Goal: Book appointment/travel/reservation

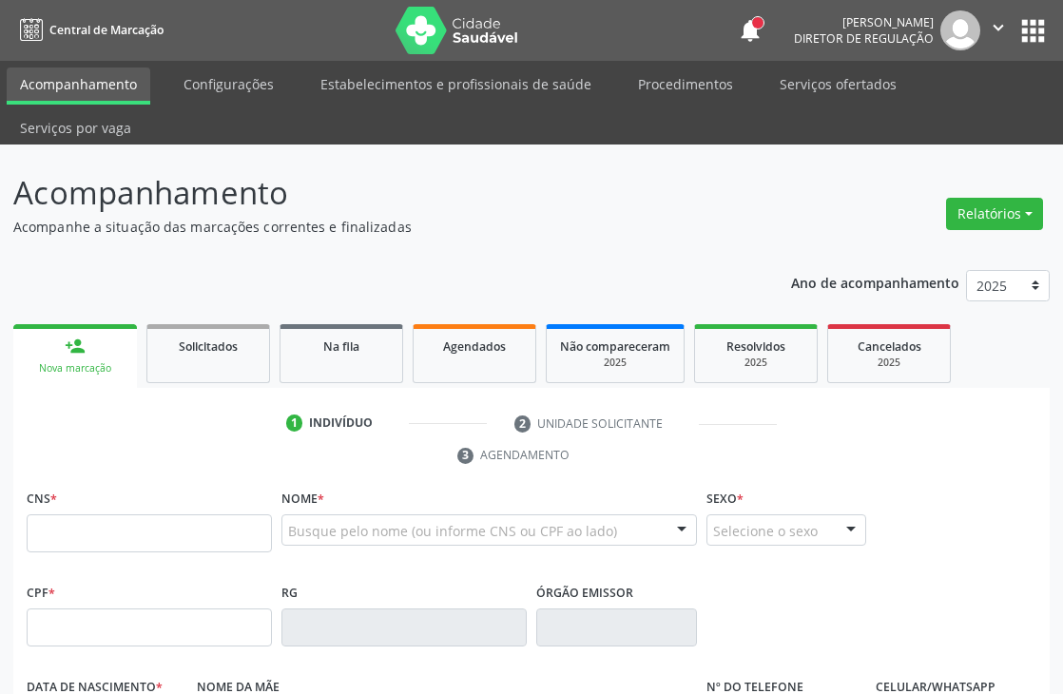
scroll to position [407, 0]
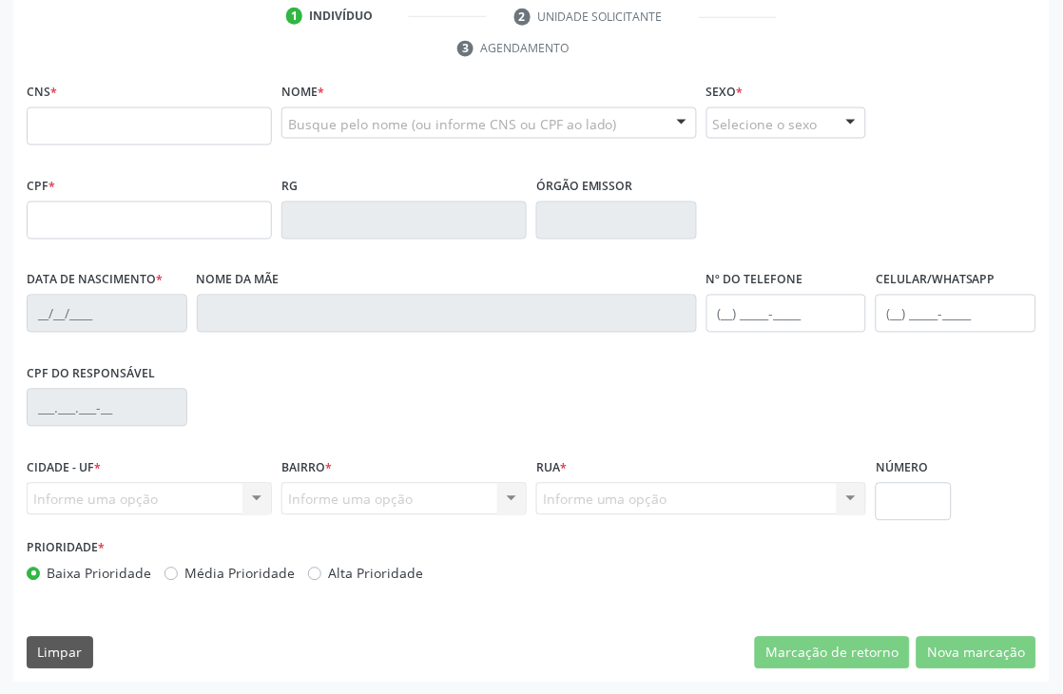
click at [164, 112] on input "text" at bounding box center [149, 126] width 245 height 38
click at [401, 133] on div at bounding box center [489, 123] width 416 height 32
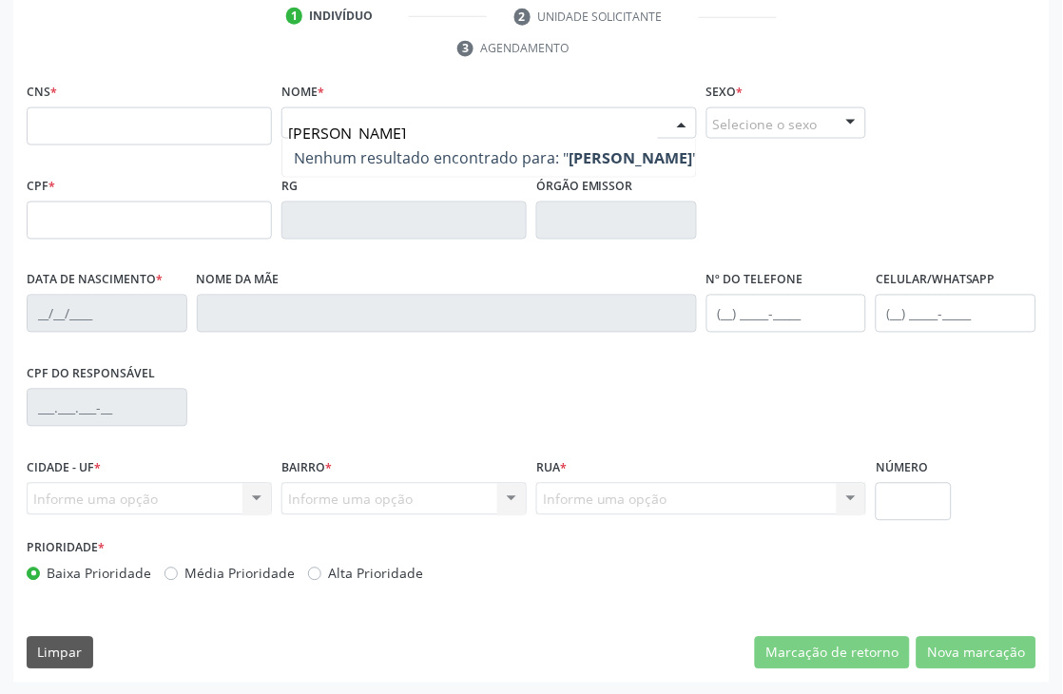
type input "[PERSON_NAME]"
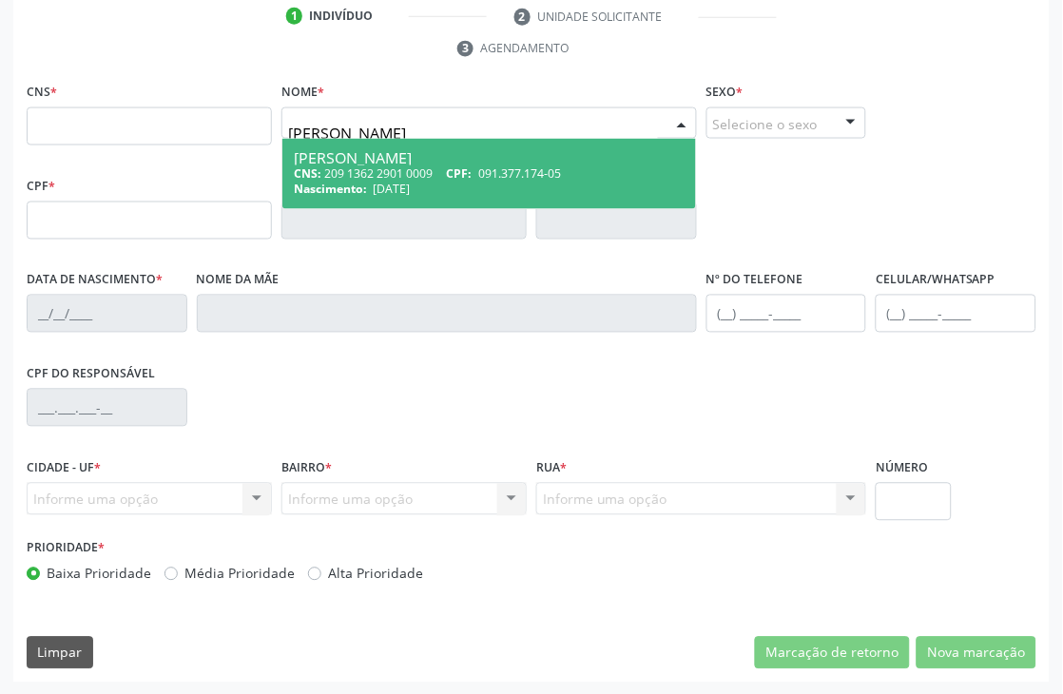
click at [401, 182] on span "[DATE]" at bounding box center [392, 190] width 37 height 16
type input "209 1362 2901 0009"
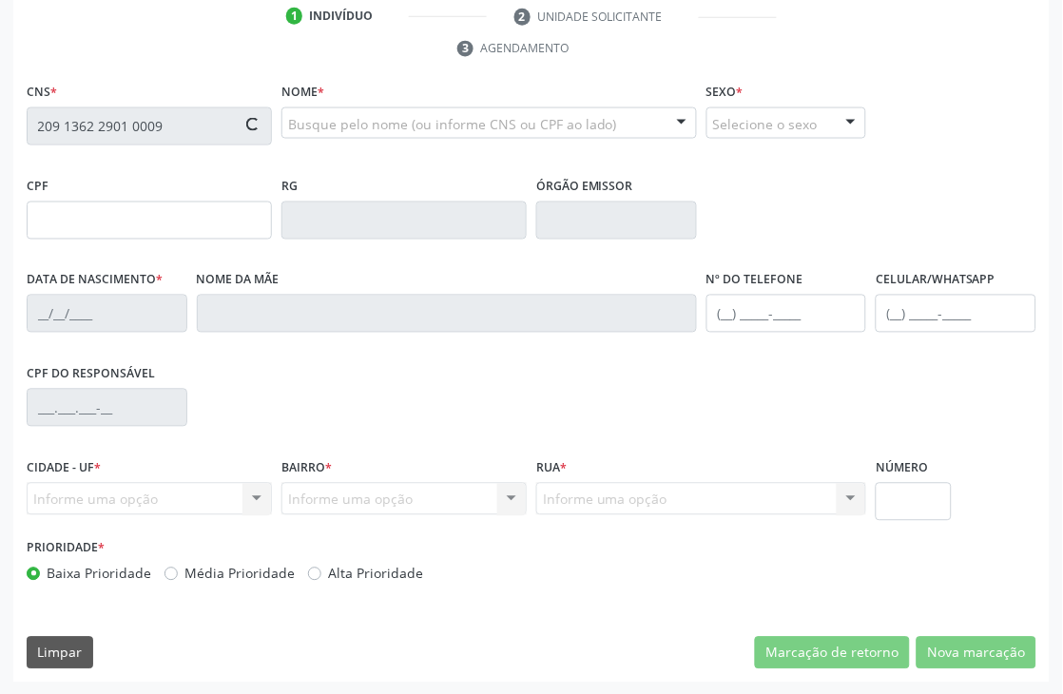
type input "091.377.174-05"
type input "[DATE]"
type input "[PERSON_NAME]"
type input "[PHONE_NUMBER]"
type input "106"
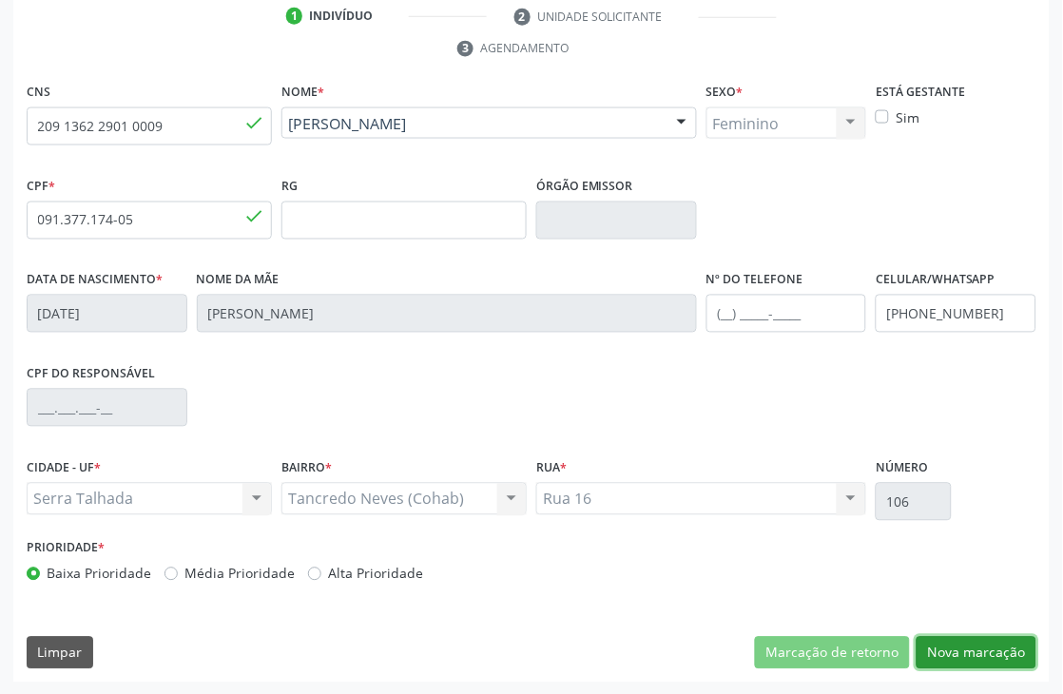
click at [1023, 644] on button "Nova marcação" at bounding box center [977, 653] width 120 height 32
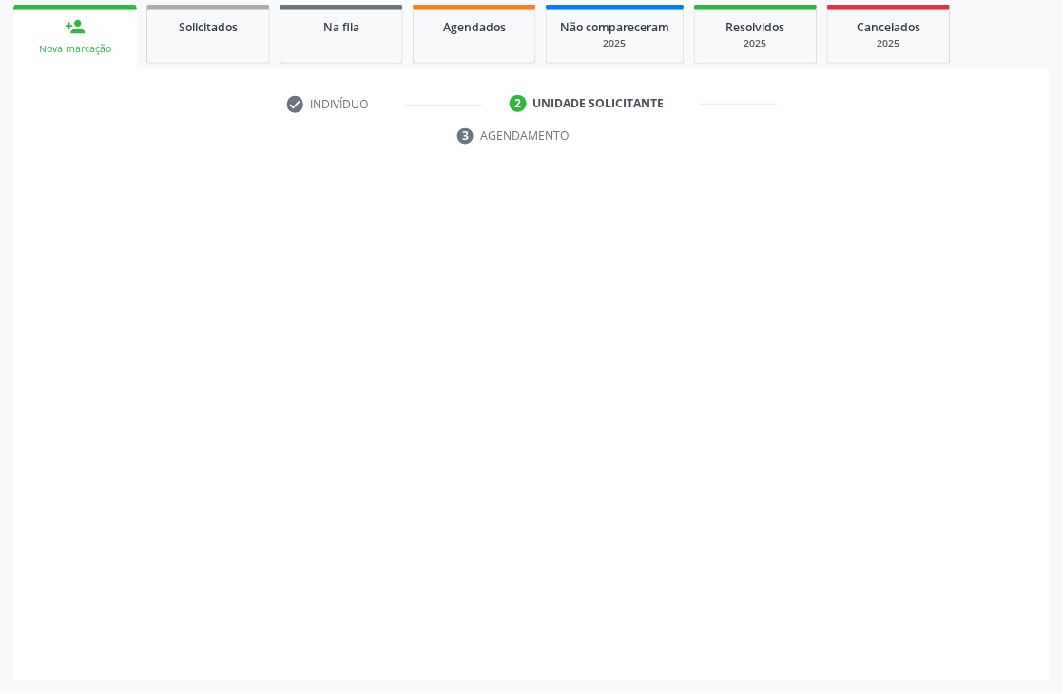
scroll to position [319, 0]
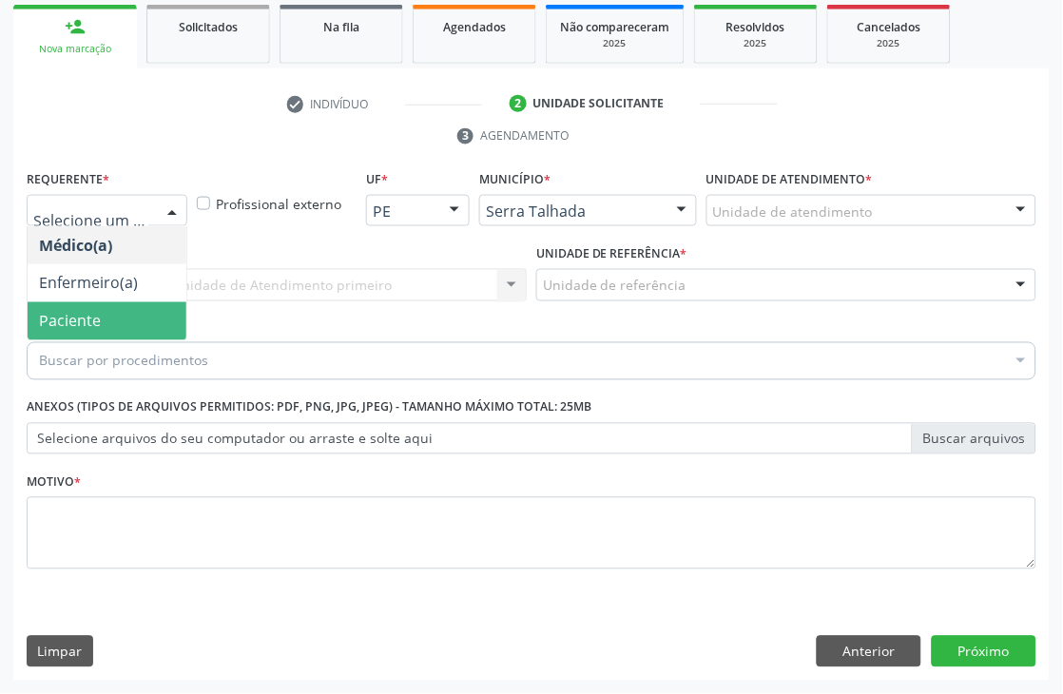
click at [97, 314] on span "Paciente" at bounding box center [70, 321] width 62 height 21
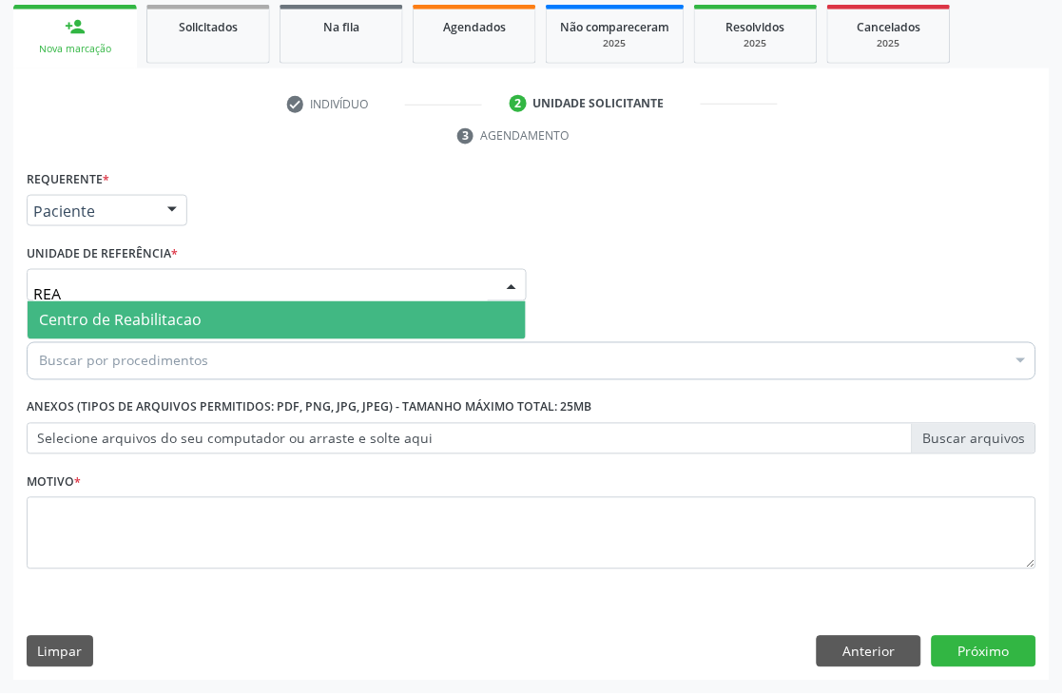
type input "REAB"
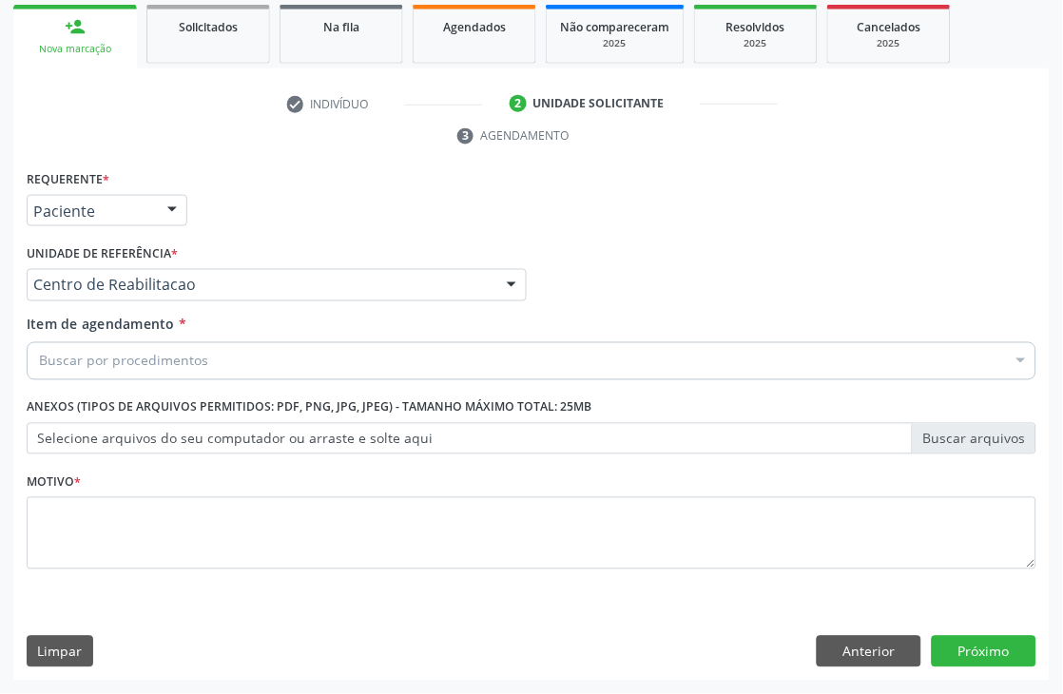
click at [106, 371] on div "Buscar por procedimentos" at bounding box center [532, 361] width 1010 height 38
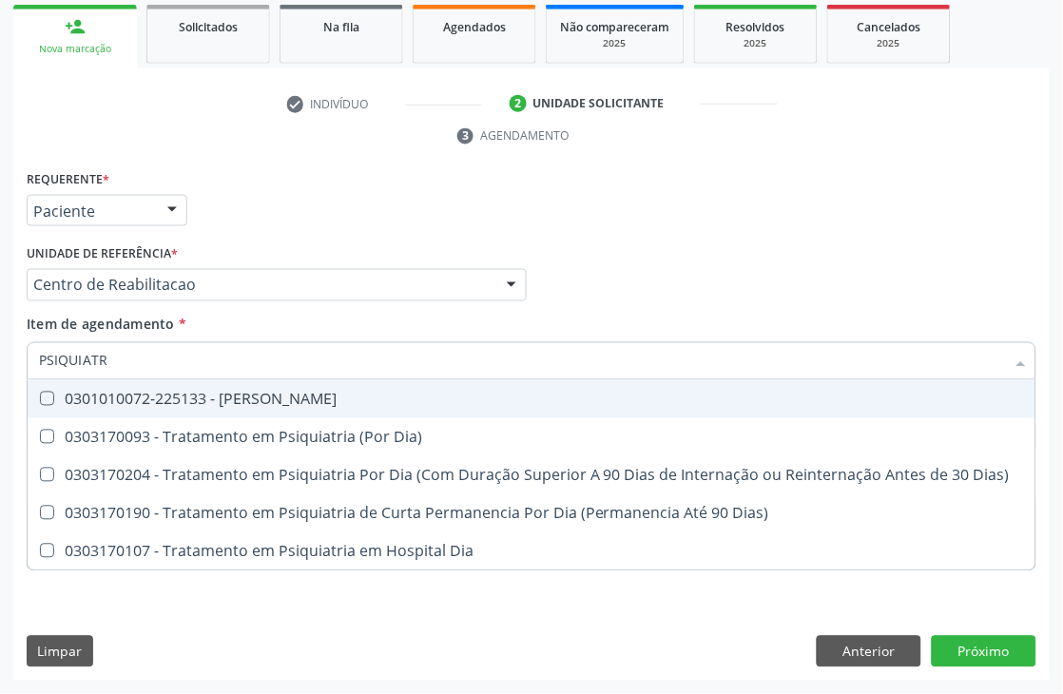
type input "PSIQUIATRA"
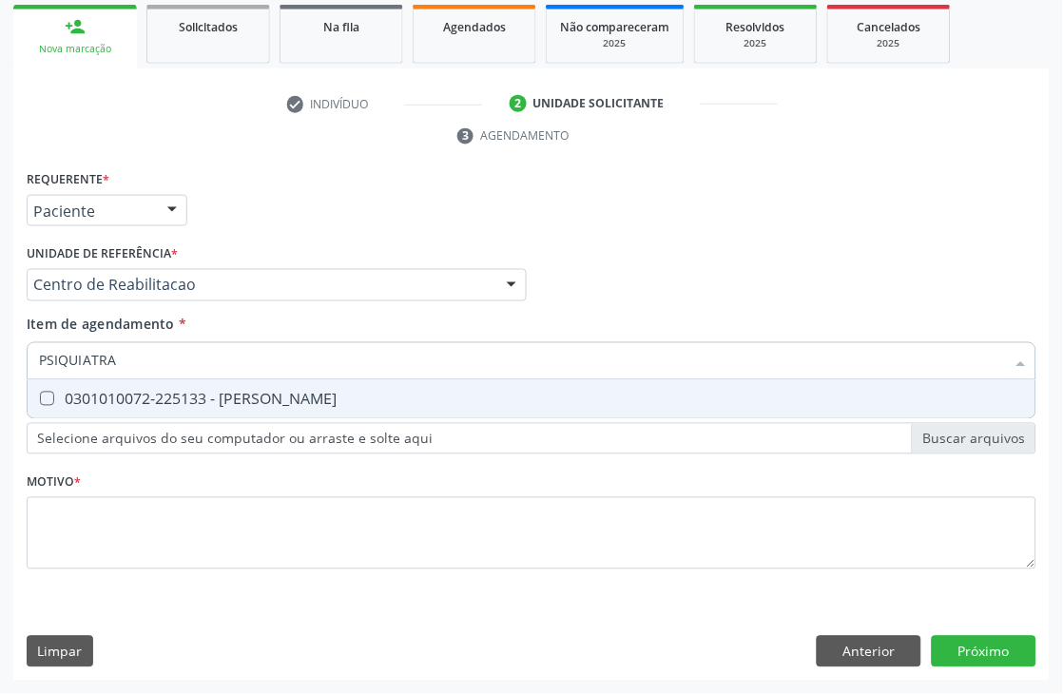
click at [118, 392] on div "0301010072-225133 - [PERSON_NAME]" at bounding box center [531, 399] width 985 height 15
checkbox Psiquiatra "true"
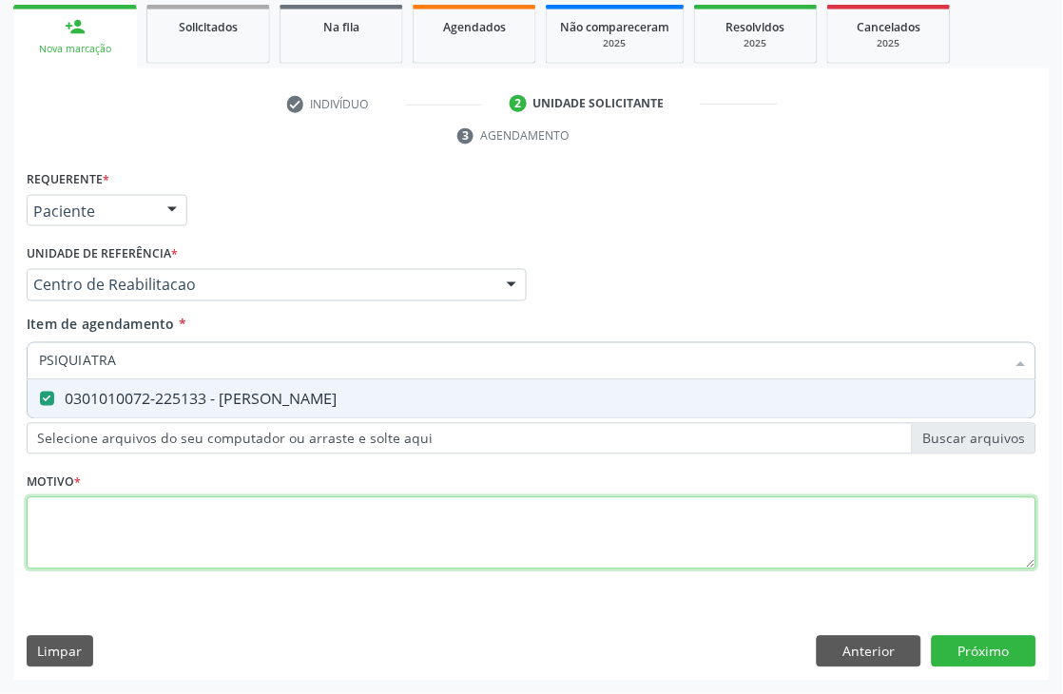
click at [101, 513] on div "Requerente * Paciente Médico(a) Enfermeiro(a) Paciente Nenhum resultado encontr…" at bounding box center [532, 380] width 1010 height 431
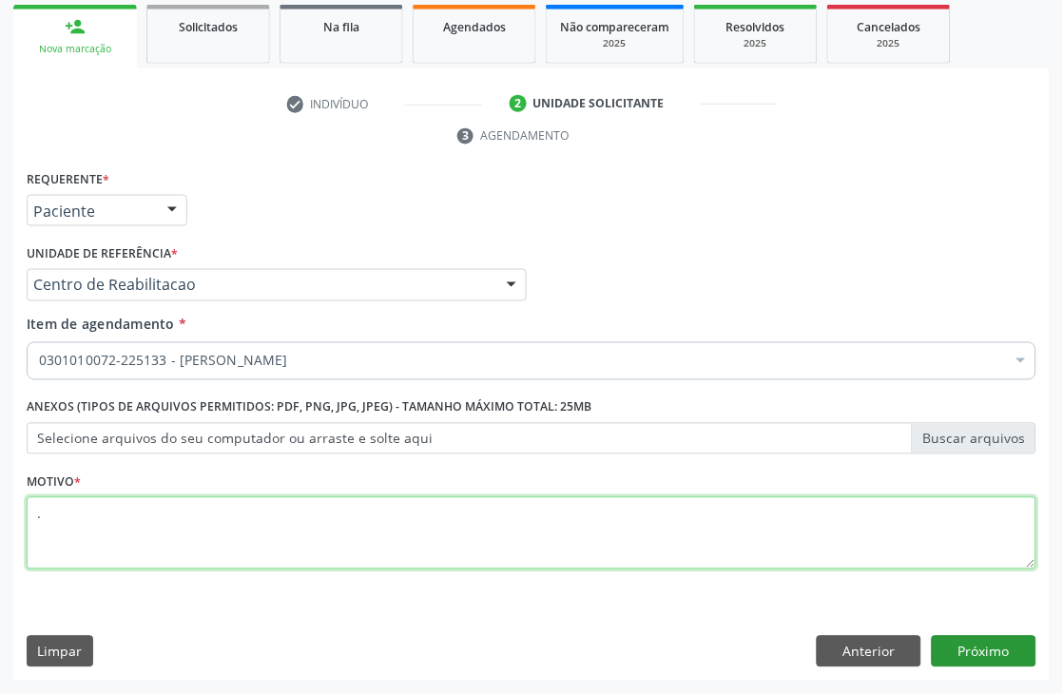
type textarea "."
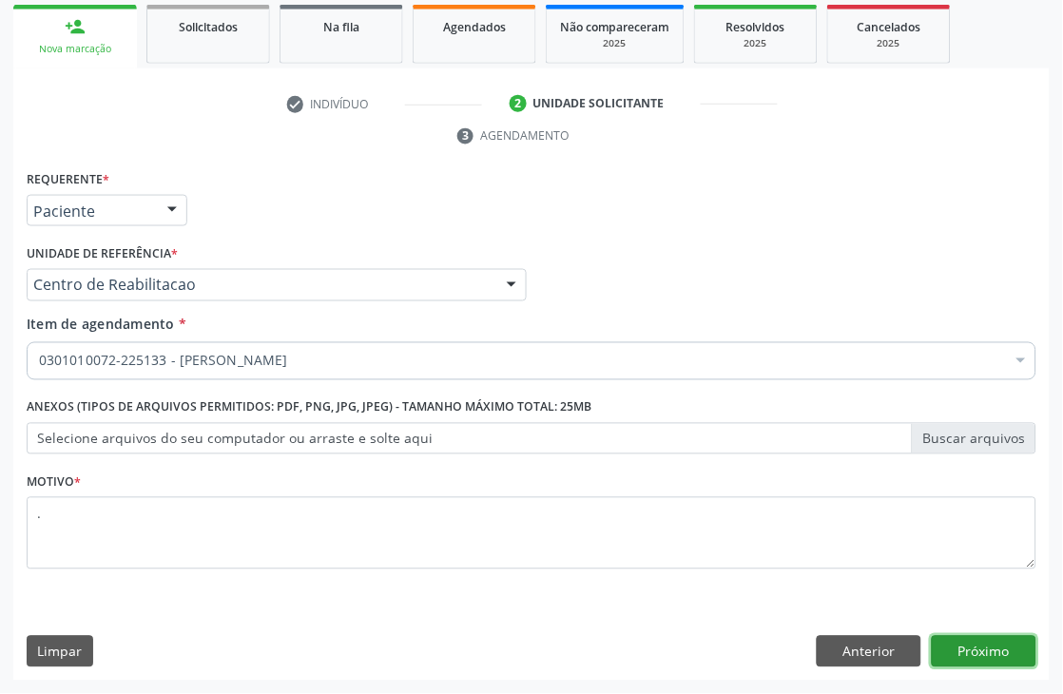
click at [981, 653] on button "Próximo" at bounding box center [984, 652] width 105 height 32
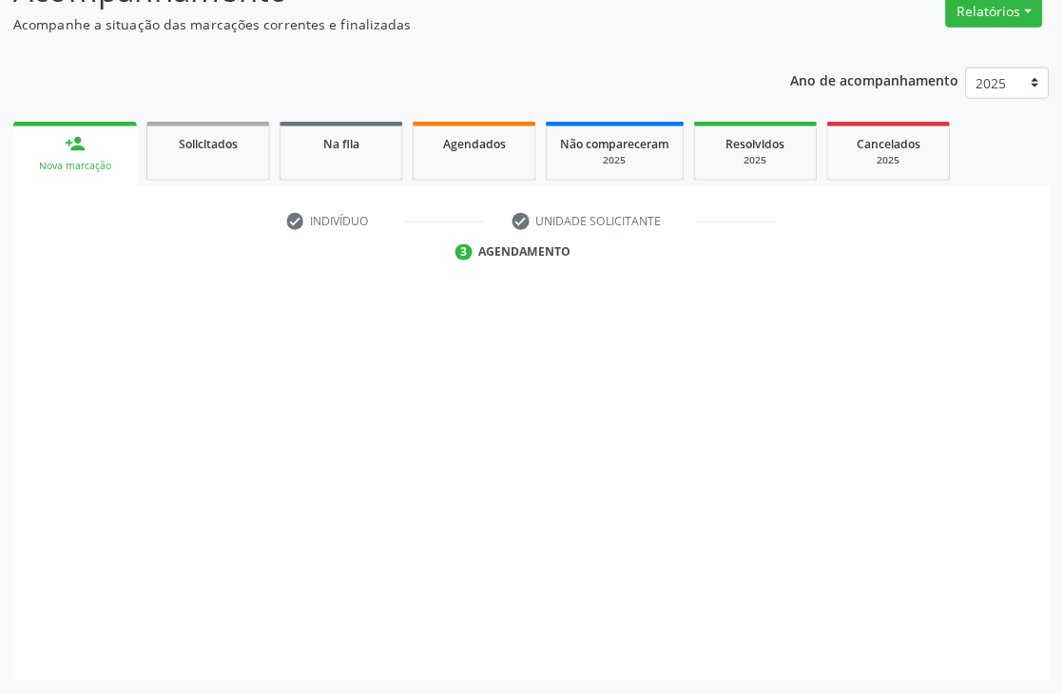
scroll to position [203, 0]
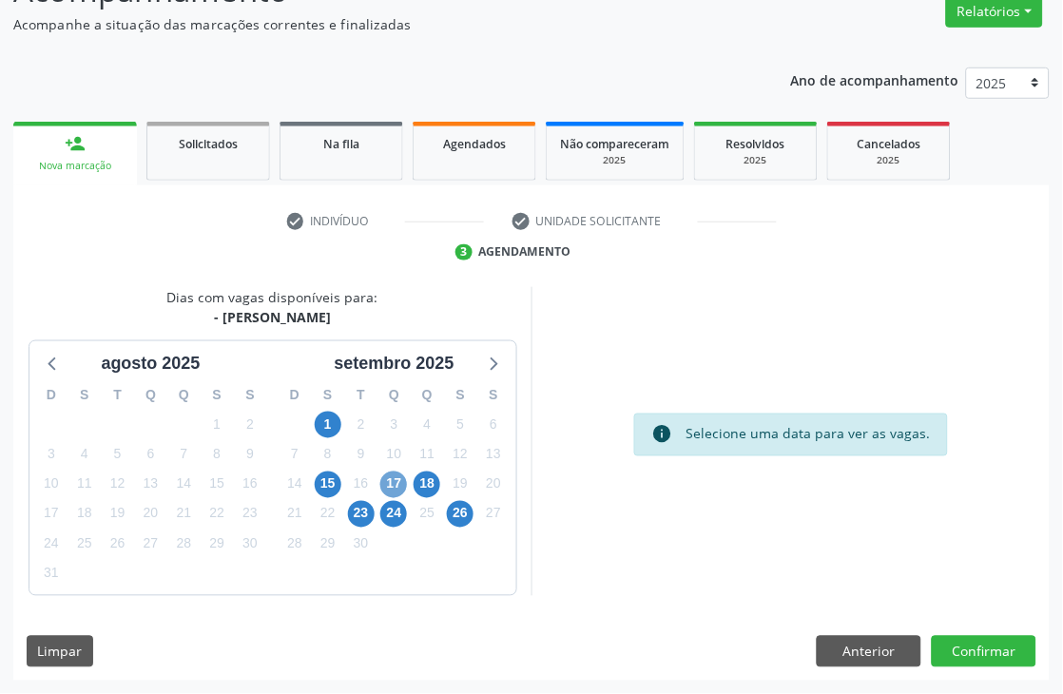
click at [396, 477] on span "17" at bounding box center [393, 485] width 27 height 27
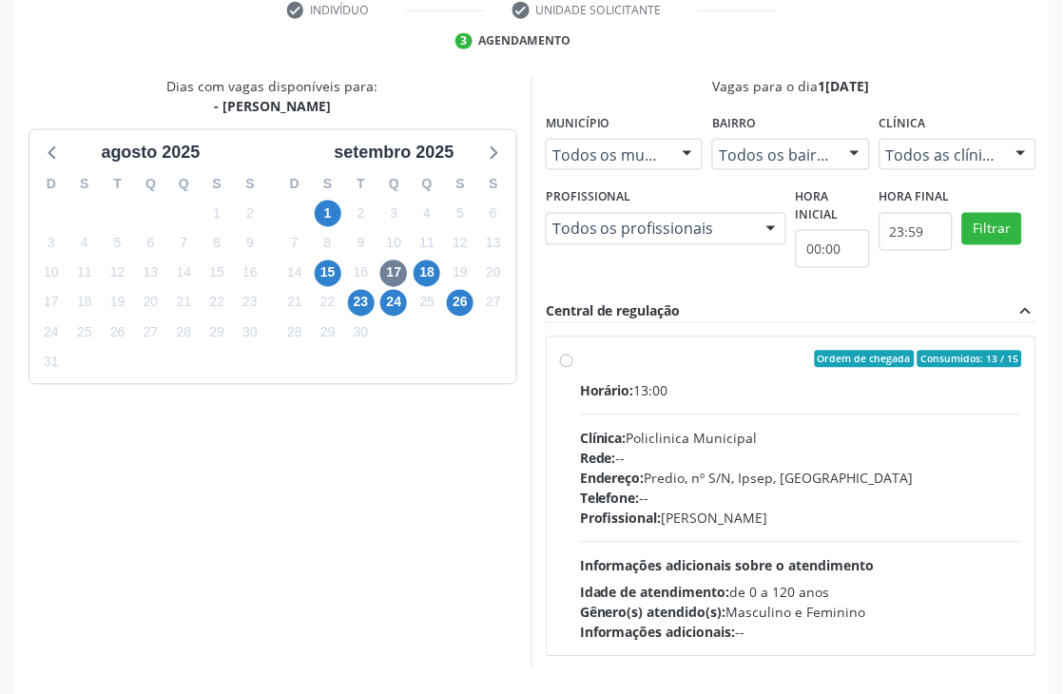
click at [681, 409] on div "Horário: 13:00 Clínica: Policlinica Municipal Rede: -- Endereço: Predio, nº S/N…" at bounding box center [801, 511] width 442 height 261
click at [573, 368] on input "Ordem de chegada Consumidos: 13 / 15 Horário: 13:00 Clínica: Policlinica Munici…" at bounding box center [566, 359] width 13 height 17
radio input "true"
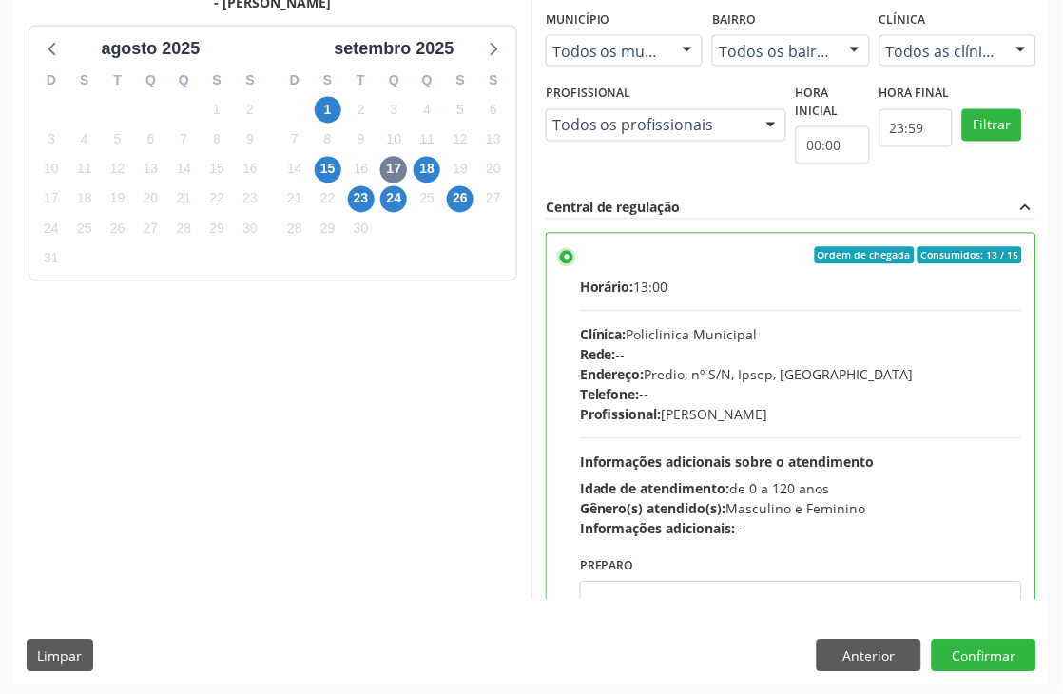
scroll to position [521, 0]
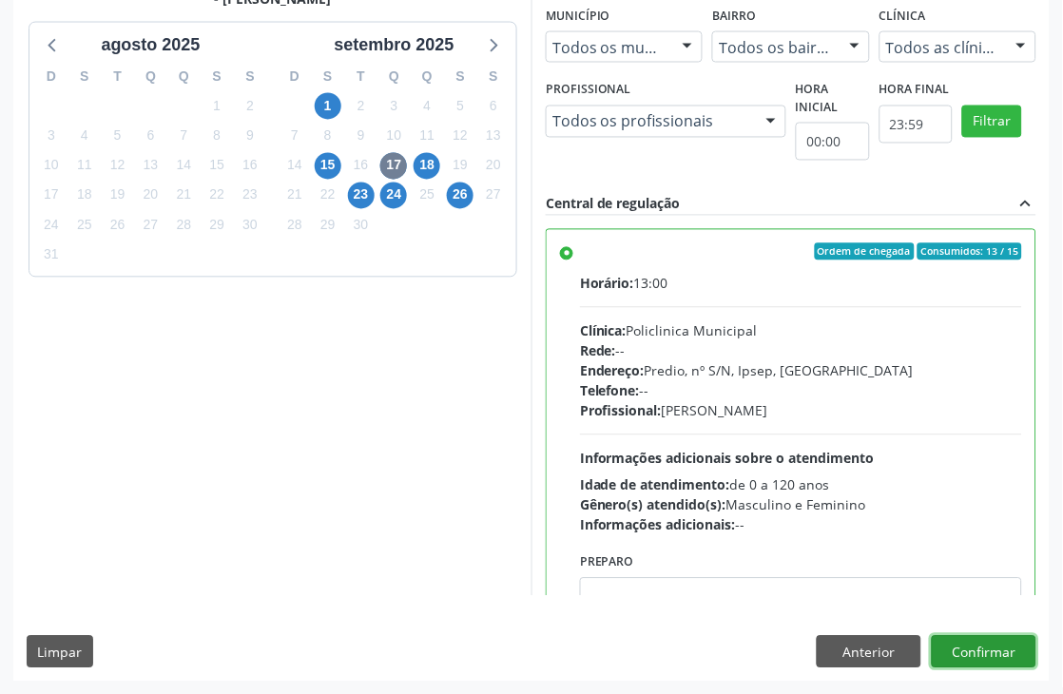
click at [998, 658] on button "Confirmar" at bounding box center [984, 652] width 105 height 32
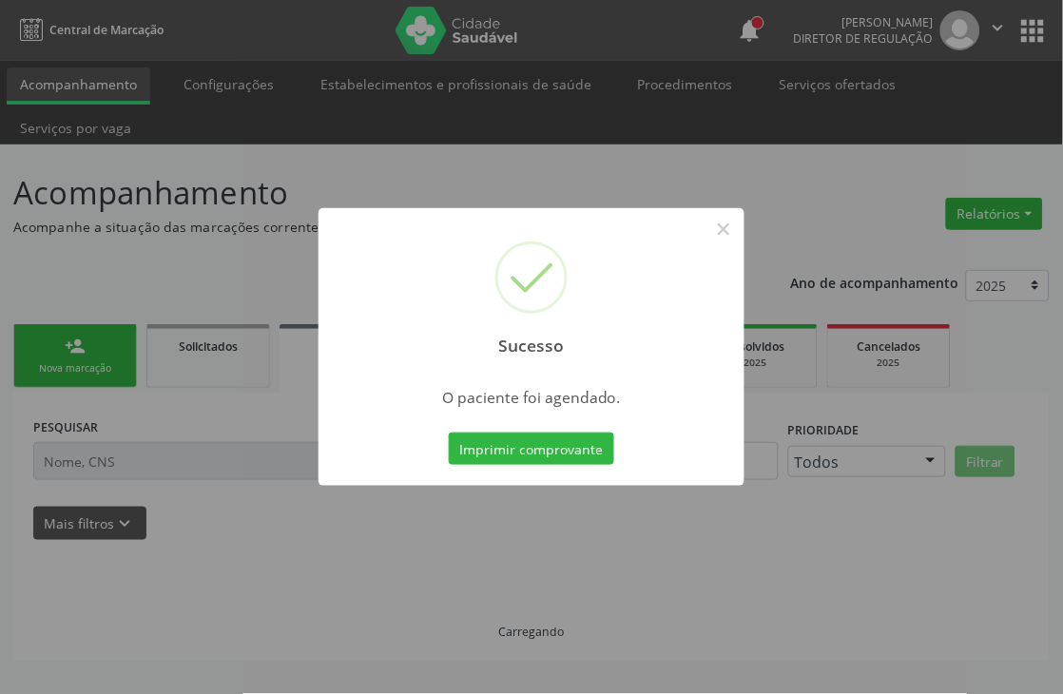
scroll to position [0, 0]
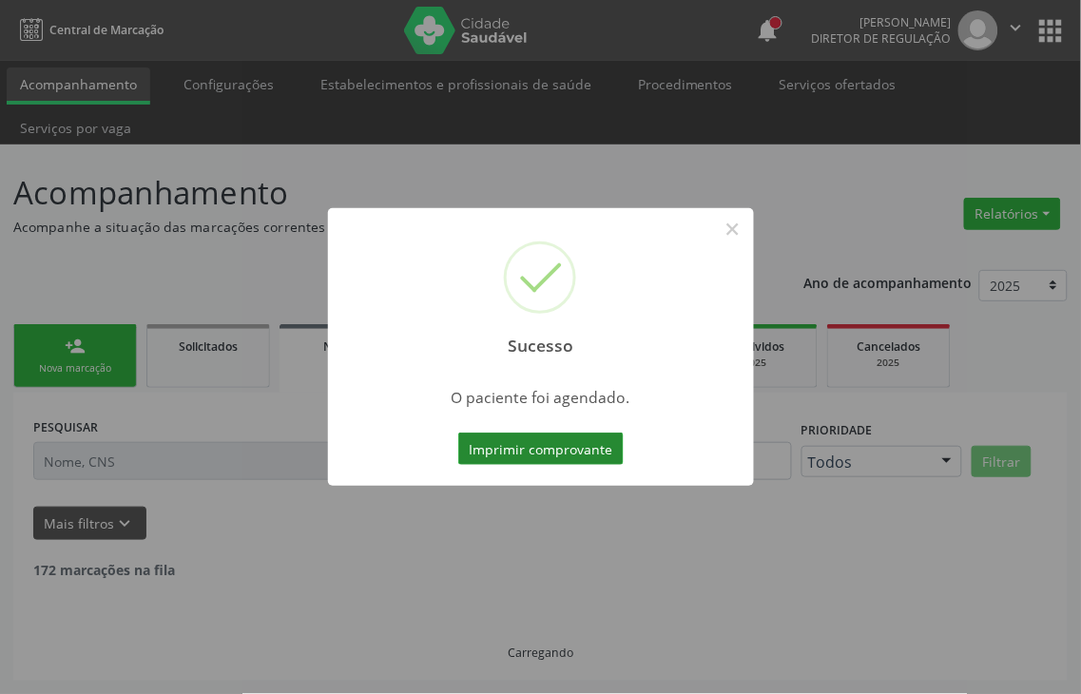
click at [520, 454] on button "Imprimir comprovante" at bounding box center [540, 449] width 165 height 32
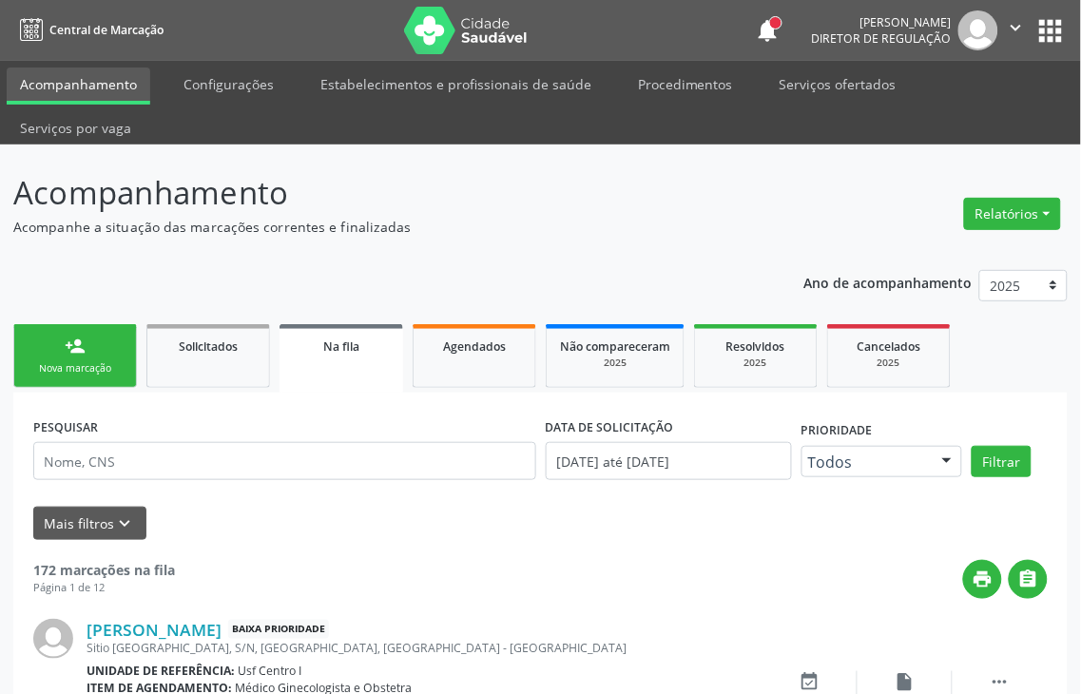
click at [106, 378] on link "person_add Nova marcação" at bounding box center [75, 356] width 124 height 64
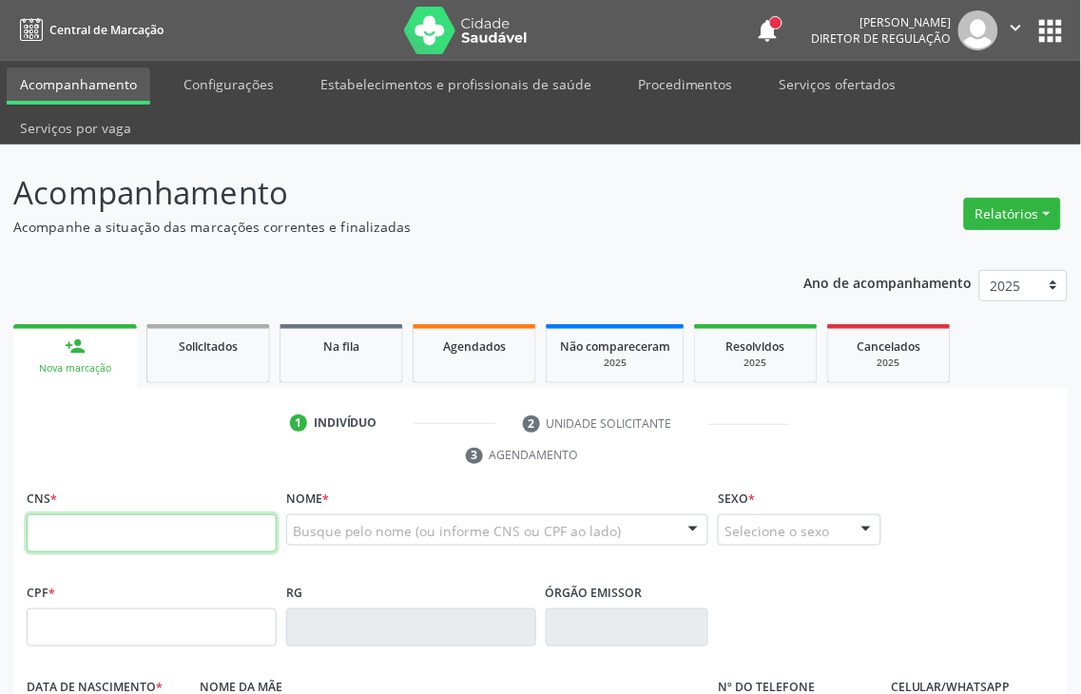
click at [116, 535] on input "text" at bounding box center [152, 533] width 250 height 38
type input "898 0034 6312 9363"
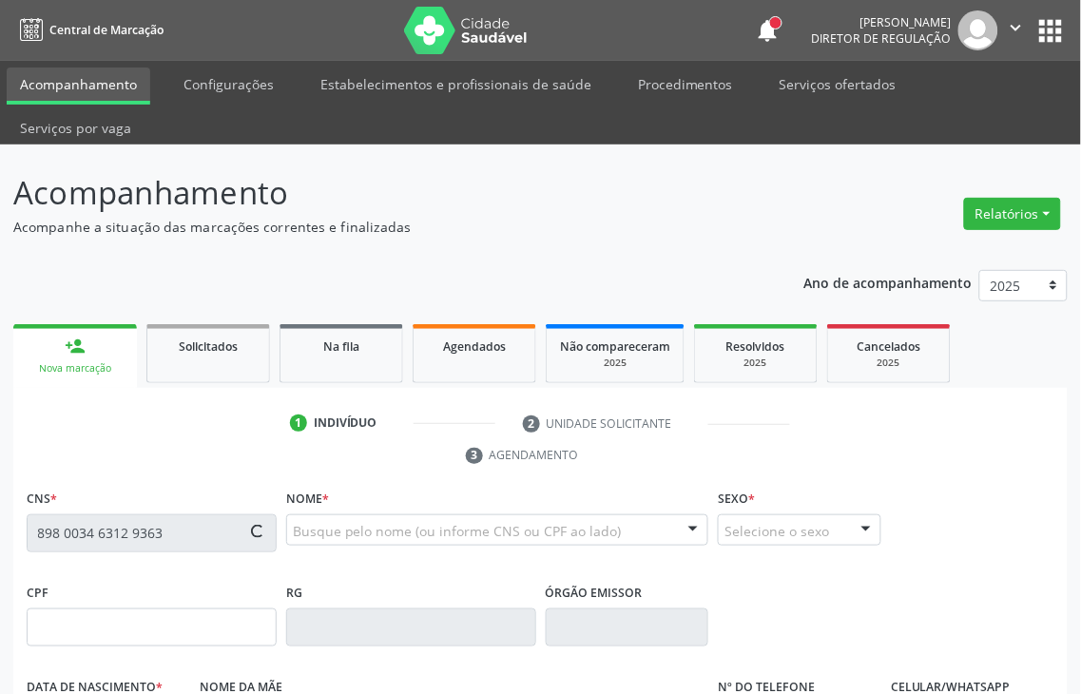
type input "153.973.154-51"
type input "[DATE]"
type input "[PERSON_NAME]"
type input "[PHONE_NUMBER]"
type input "091.377.174-05"
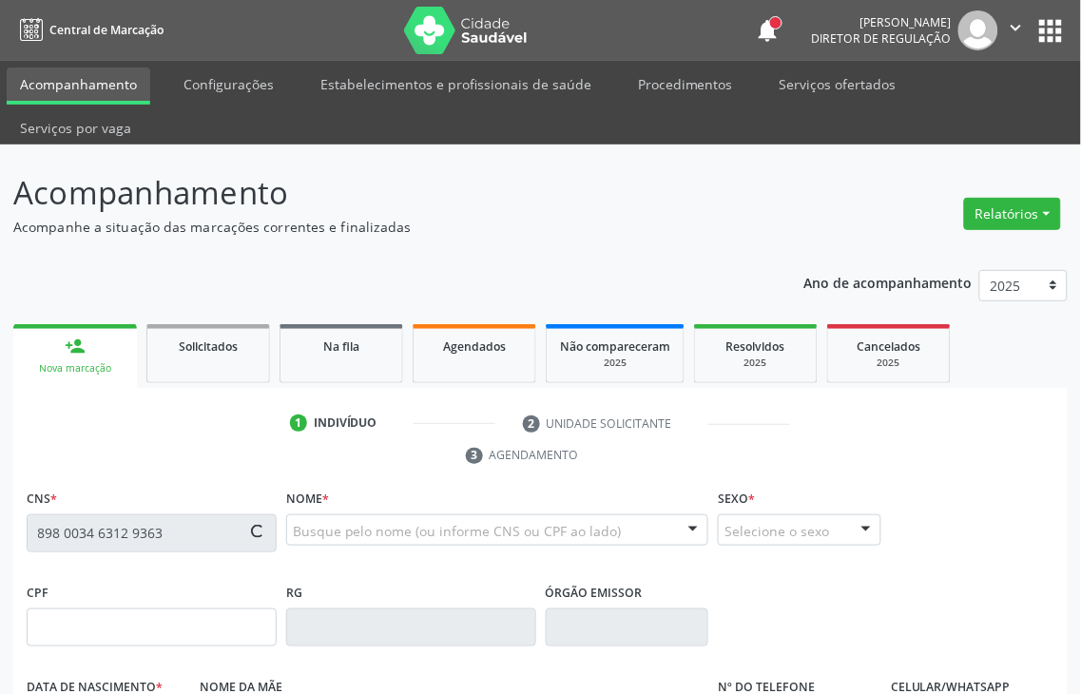
type input "106"
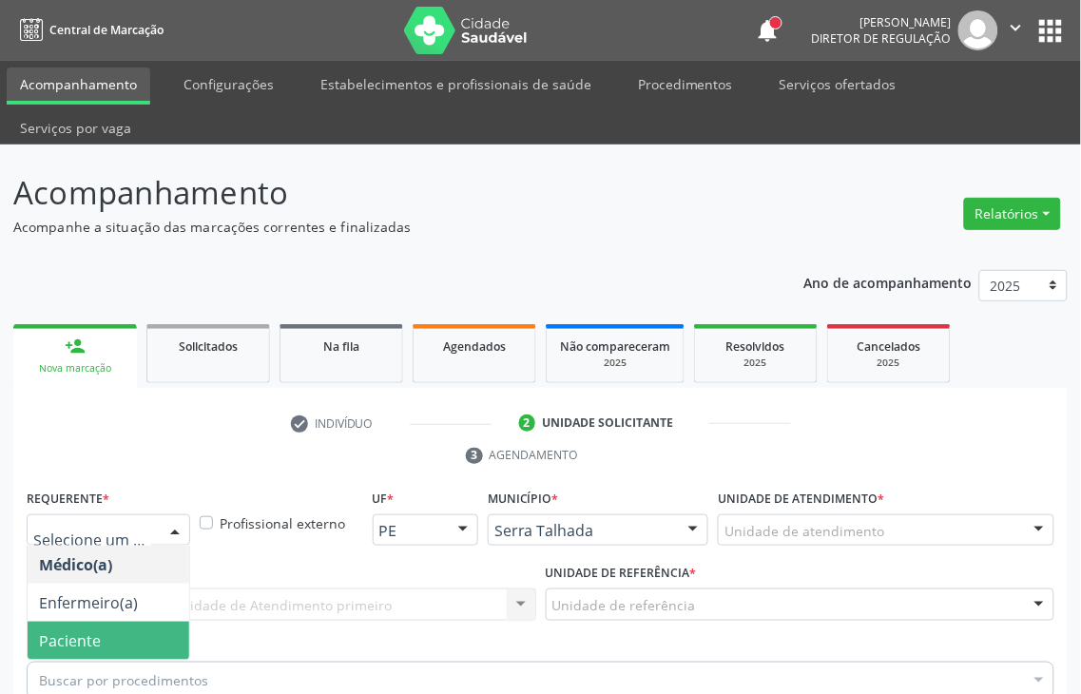
click at [96, 630] on span "Paciente" at bounding box center [70, 640] width 62 height 21
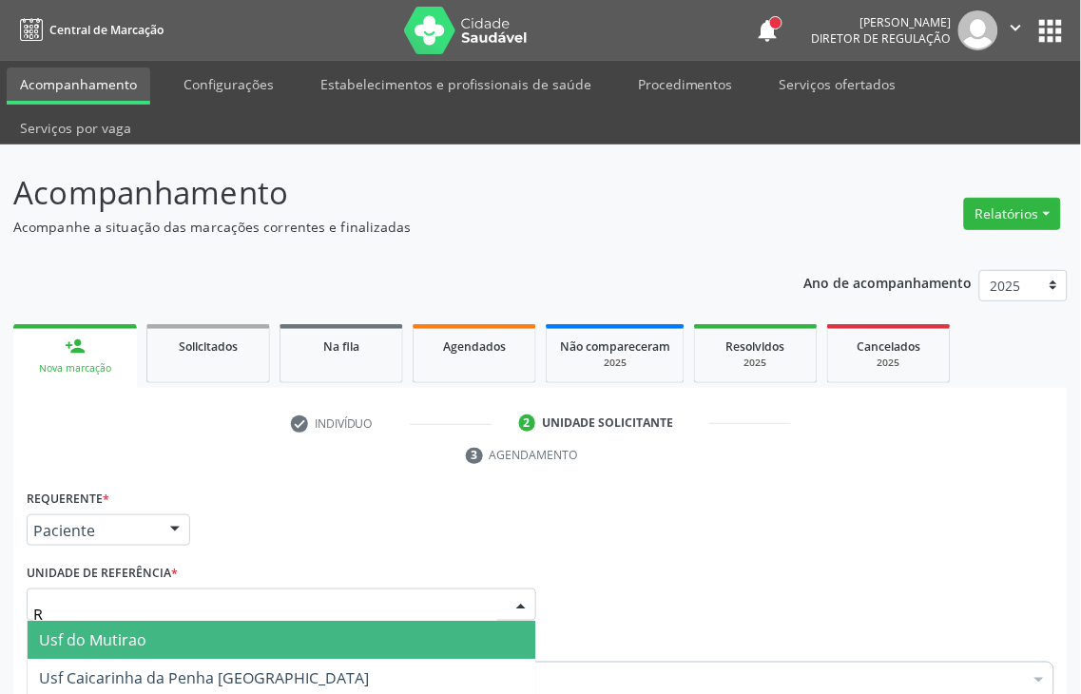
type input "RE"
click at [106, 629] on span "Centro de Reabilitacao" at bounding box center [120, 639] width 163 height 21
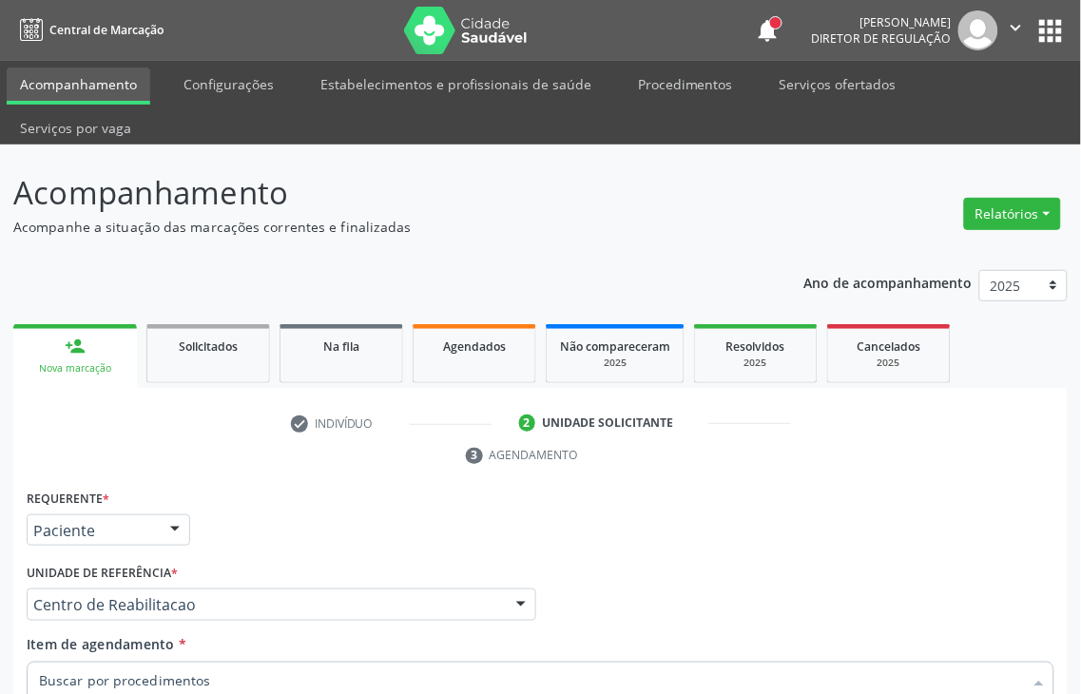
type input "O"
click at [168, 551] on div "Requerente * Paciente Médico(a) Enfermeiro(a) Paciente Nenhum resultado encontr…" at bounding box center [541, 700] width 1028 height 431
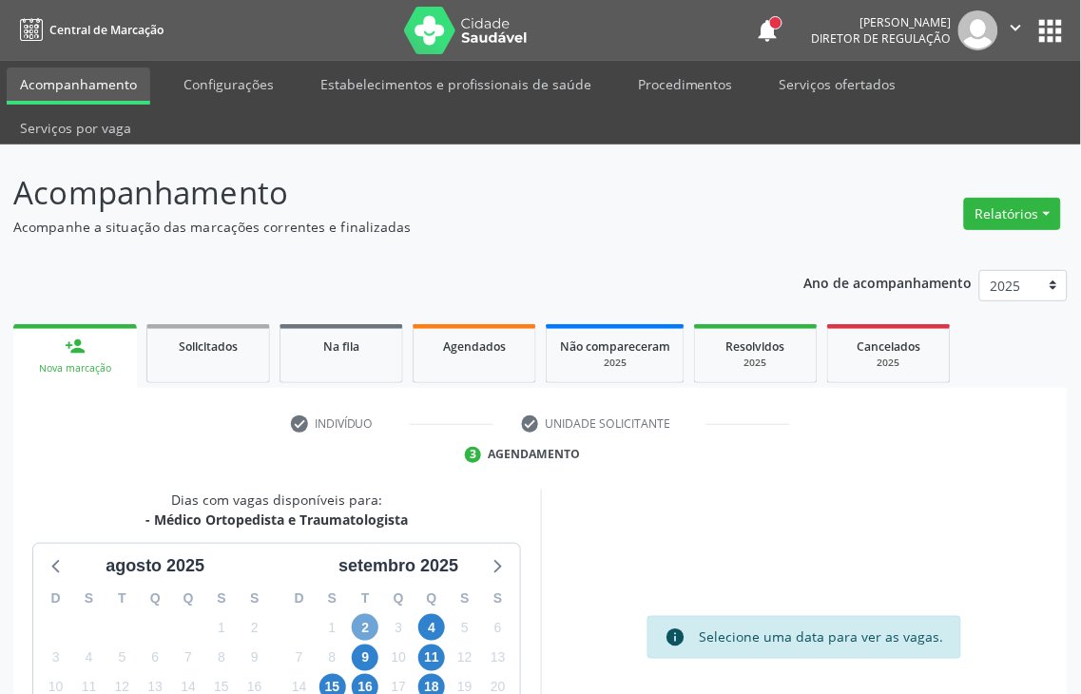
click at [353, 614] on span "2" at bounding box center [365, 627] width 27 height 27
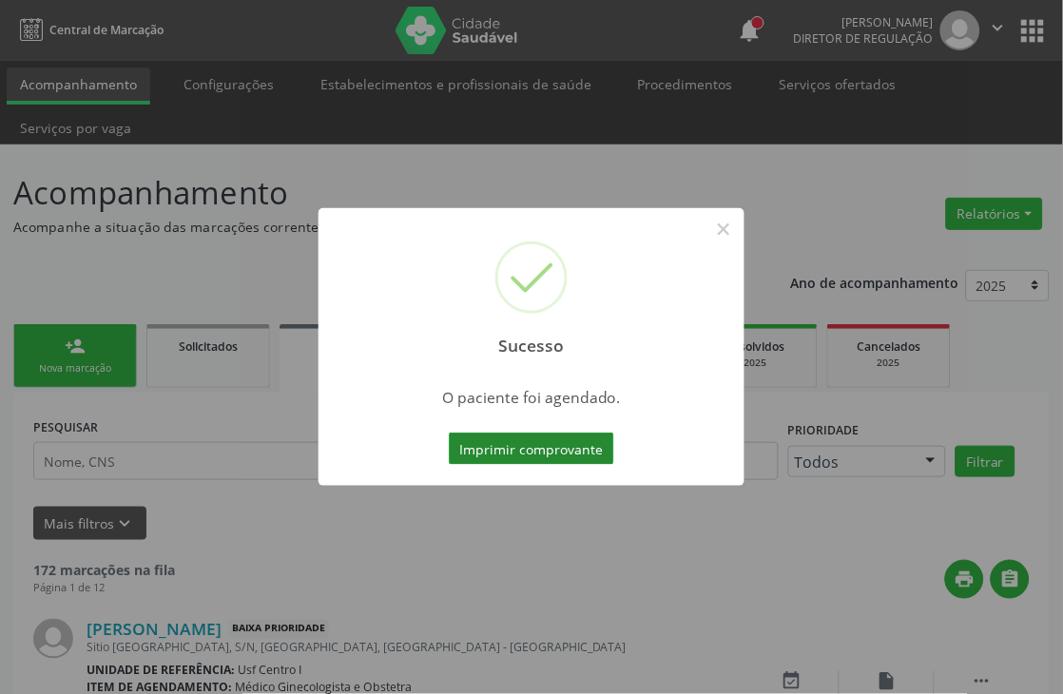
click at [504, 439] on button "Imprimir comprovante" at bounding box center [531, 449] width 165 height 32
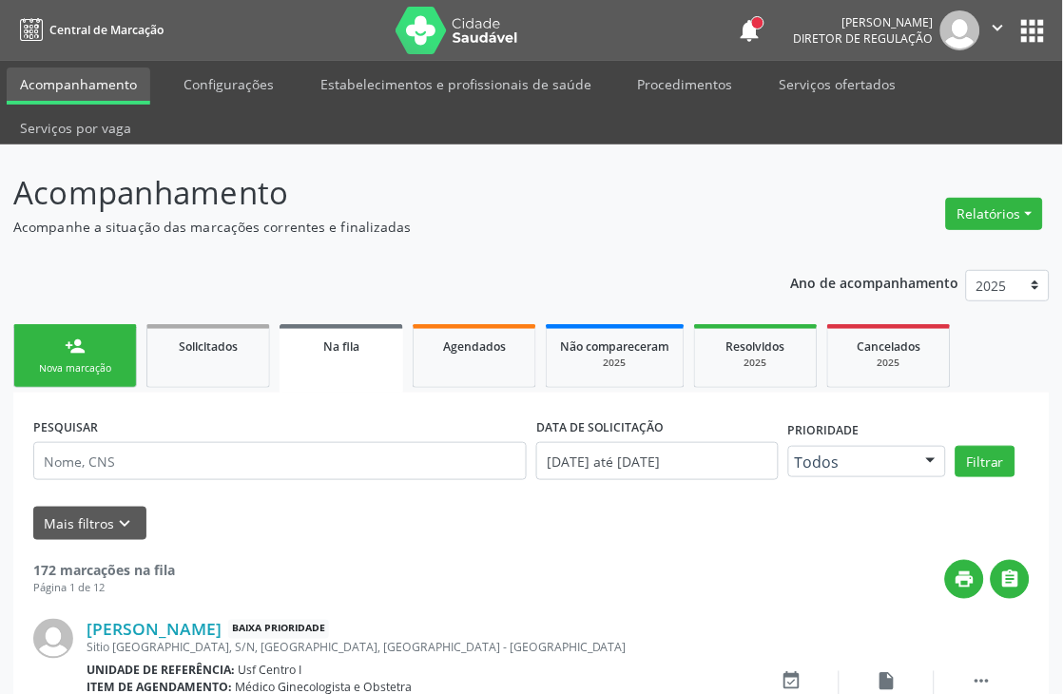
click at [96, 353] on div "Sucesso × O paciente foi agendado. Imprimir comprovante Cancel" at bounding box center [531, 347] width 1063 height 694
click at [119, 376] on div "Sucesso × O paciente foi agendado. Imprimir comprovante Cancel" at bounding box center [531, 347] width 1063 height 694
